Goal: Task Accomplishment & Management: Use online tool/utility

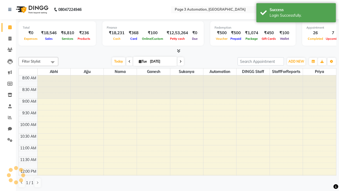
select select "en"
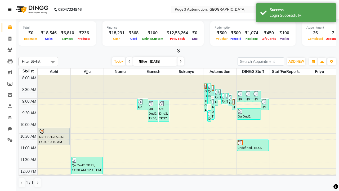
click at [11, 10] on icon at bounding box center [9, 10] width 3 height 4
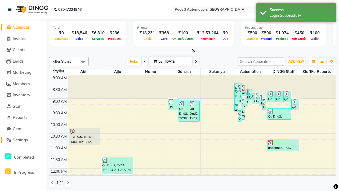
click at [23, 140] on span "Settings" at bounding box center [20, 139] width 15 height 5
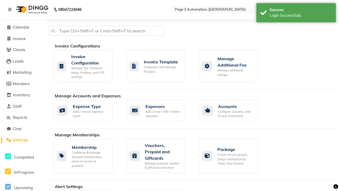
select select "2: 15"
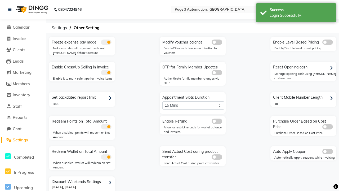
scroll to position [11, 0]
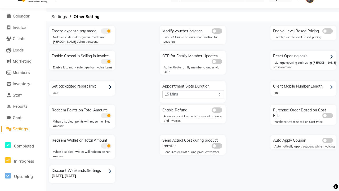
click at [217, 110] on span at bounding box center [217, 109] width 11 height 5
click at [212, 111] on input "checkbox" at bounding box center [212, 111] width 0 height 0
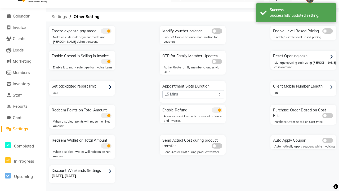
click at [59, 17] on span "Settings" at bounding box center [59, 17] width 21 height 10
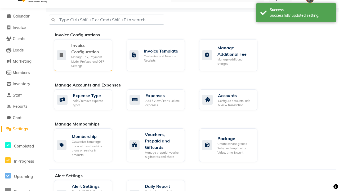
click at [83, 55] on div "Manage Tax, Payment Mode, Prefixes, and OTP Settings" at bounding box center [89, 61] width 37 height 13
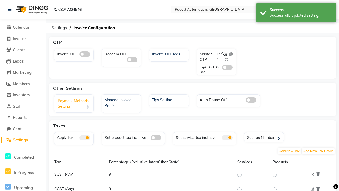
click at [74, 104] on div "Payment Methods Setting" at bounding box center [75, 104] width 38 height 16
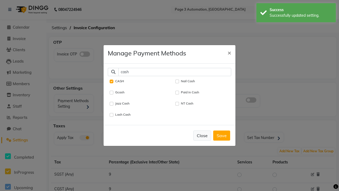
type input "cash"
click at [202, 135] on button "Close" at bounding box center [202, 135] width 18 height 10
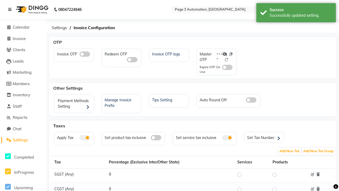
click at [11, 10] on icon at bounding box center [9, 10] width 3 height 4
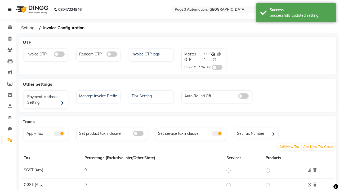
scroll to position [2, 0]
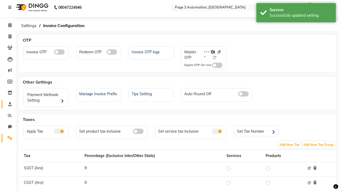
click at [8, 104] on span at bounding box center [9, 104] width 9 height 6
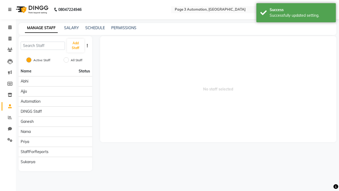
click at [11, 10] on icon at bounding box center [9, 10] width 3 height 4
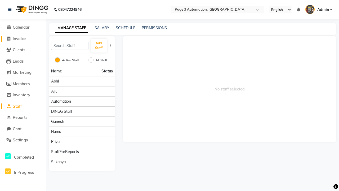
click at [23, 38] on span "Invoice" at bounding box center [19, 38] width 13 height 5
select select "2774"
select select "service"
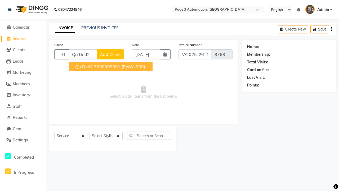
click at [111, 67] on ngb-highlight "7090909091" at bounding box center [107, 66] width 27 height 5
type input "7090909091"
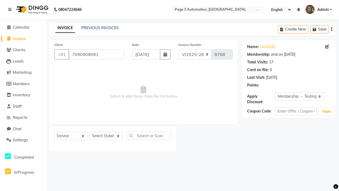
select select "0:"
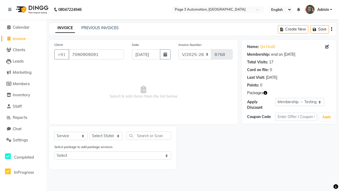
select select "77829"
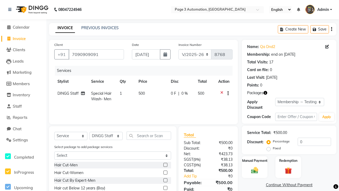
scroll to position [39, 0]
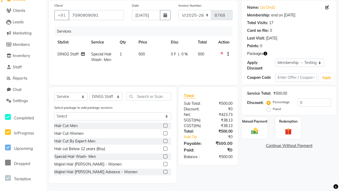
checkbox input "false"
click at [255, 121] on label "Manual Payment" at bounding box center [255, 120] width 27 height 5
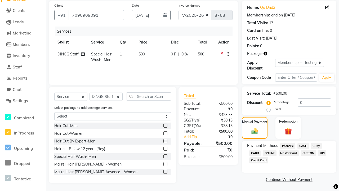
click at [303, 146] on span "CASH" at bounding box center [303, 146] width 11 height 6
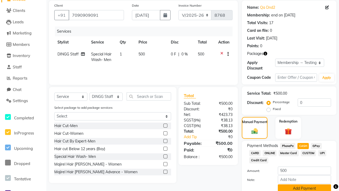
click at [305, 187] on button "Add Payment" at bounding box center [304, 188] width 53 height 8
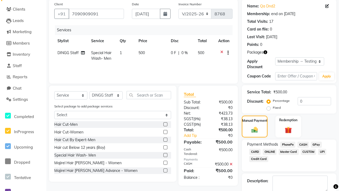
checkbox input "false"
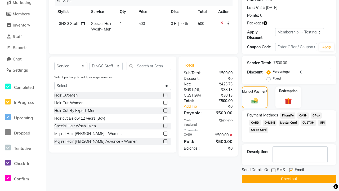
click at [291, 170] on label at bounding box center [291, 170] width 4 height 4
click at [291, 170] on input "checkbox" at bounding box center [290, 170] width 3 height 3
checkbox input "false"
click at [289, 179] on button "Checkout" at bounding box center [289, 179] width 95 height 8
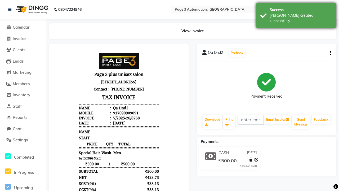
click at [296, 14] on div "[PERSON_NAME] created successfully." at bounding box center [301, 18] width 62 height 11
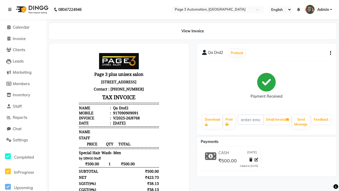
click at [11, 10] on icon at bounding box center [9, 10] width 3 height 4
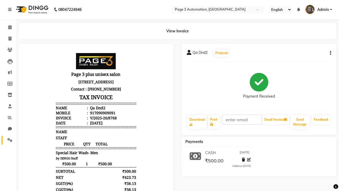
click at [8, 140] on icon at bounding box center [9, 140] width 5 height 4
